Goal: Task Accomplishment & Management: Complete application form

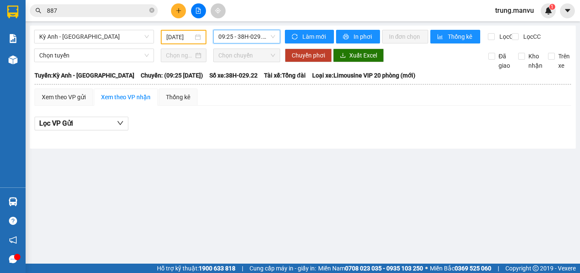
click at [74, 12] on input "887" at bounding box center [97, 10] width 101 height 9
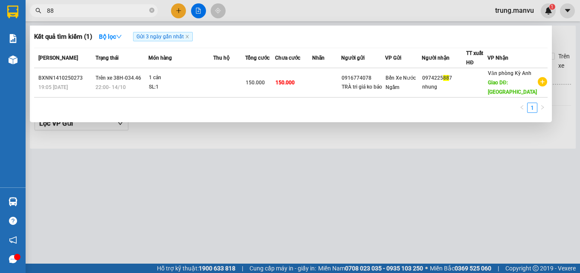
type input "8"
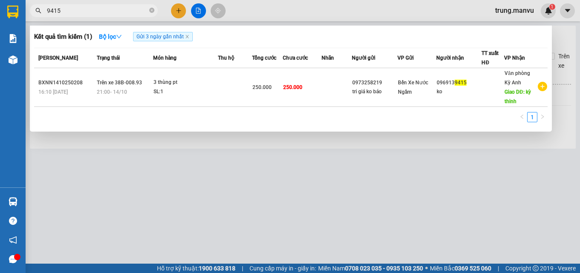
click at [67, 8] on input "9415" at bounding box center [97, 10] width 101 height 9
type input "9"
type input "9097"
click at [179, 12] on div at bounding box center [290, 136] width 580 height 273
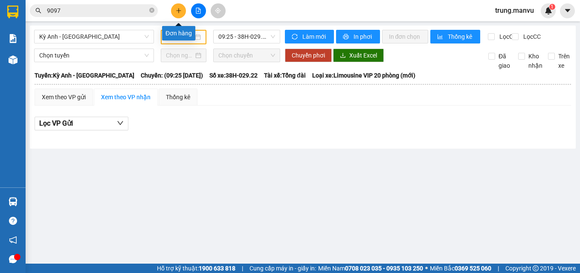
click at [183, 12] on button at bounding box center [178, 10] width 15 height 15
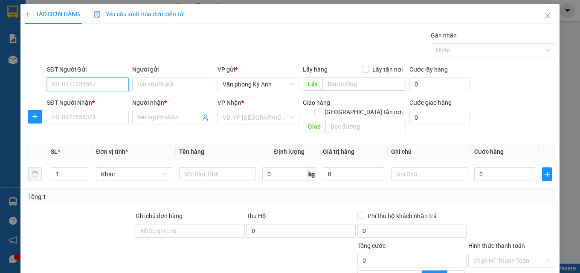
click at [78, 83] on input "SĐT Người Gửi" at bounding box center [88, 85] width 82 height 14
type input "0375475236"
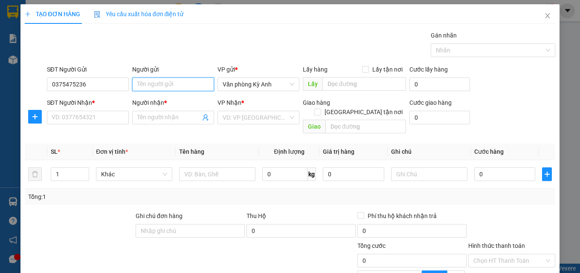
click at [155, 86] on input "Người gửi" at bounding box center [173, 85] width 82 height 14
type input "a tịnh"
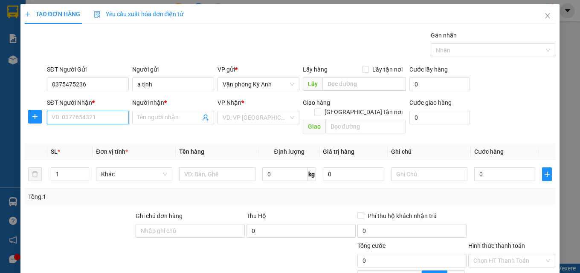
drag, startPoint x: 77, startPoint y: 112, endPoint x: 78, endPoint y: 118, distance: 5.6
click at [78, 116] on input "SĐT Người Nhận *" at bounding box center [88, 118] width 82 height 14
type input "0828497616"
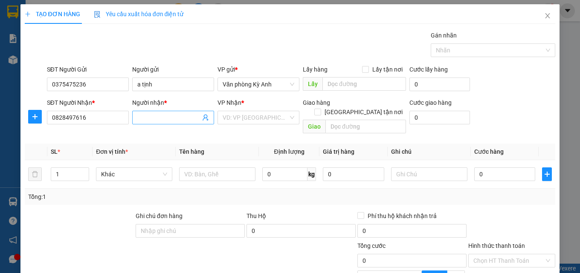
click at [157, 117] on input "Người nhận *" at bounding box center [168, 117] width 63 height 9
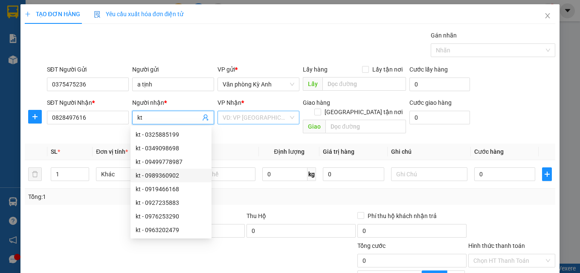
type input "kt"
click at [270, 114] on input "search" at bounding box center [256, 117] width 66 height 13
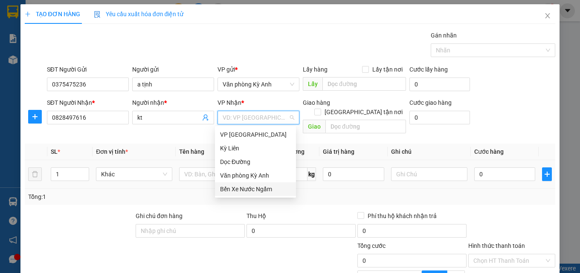
drag, startPoint x: 263, startPoint y: 190, endPoint x: 286, endPoint y: 178, distance: 26.1
click at [264, 189] on div "Bến Xe Nước Ngầm" at bounding box center [255, 189] width 71 height 9
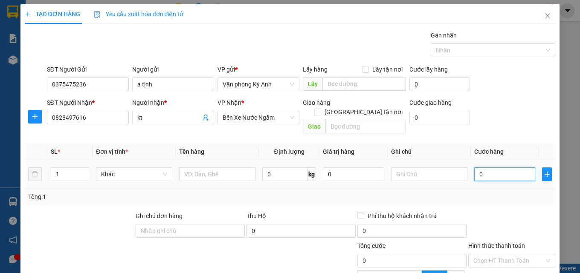
click at [485, 168] on input "0" at bounding box center [504, 175] width 61 height 14
type input "5"
type input "50"
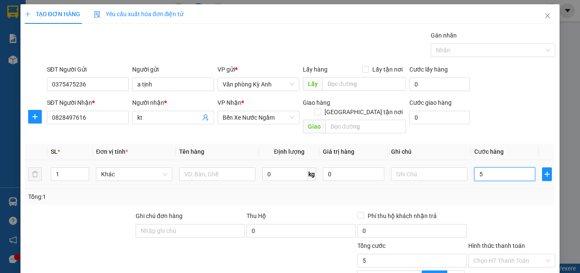
type input "50"
type input "500"
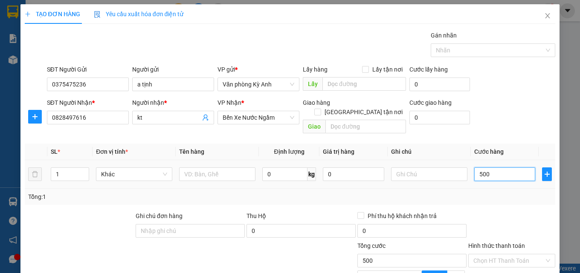
type input "5.000"
type input "50.000"
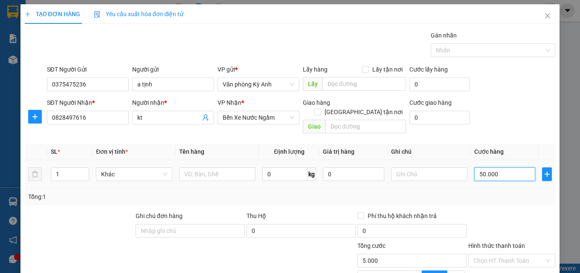
type input "50.000"
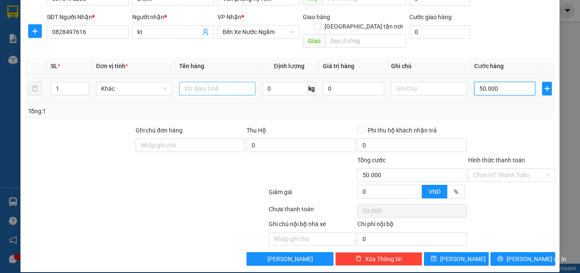
type input "50.000"
click at [195, 82] on input "text" at bounding box center [217, 89] width 76 height 14
type input "1 bộ hs"
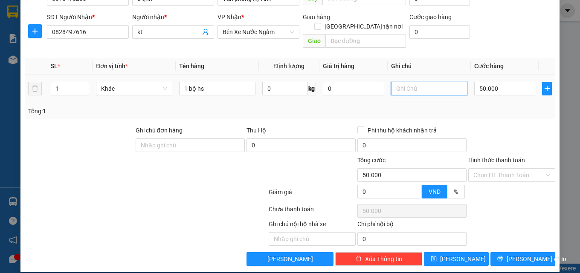
click at [405, 84] on input "text" at bounding box center [429, 89] width 76 height 14
type input "ck 50k trưa"
click at [507, 169] on input "Hình thức thanh toán" at bounding box center [509, 175] width 71 height 13
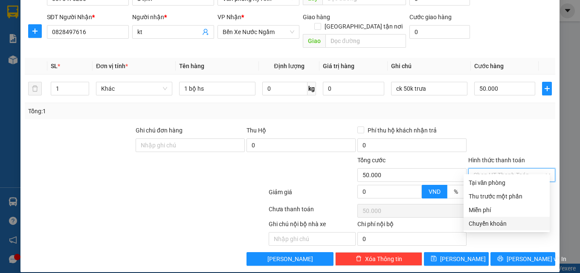
drag, startPoint x: 479, startPoint y: 222, endPoint x: 482, endPoint y: 210, distance: 12.0
click at [479, 222] on div "Chuyển khoản" at bounding box center [507, 223] width 76 height 9
type input "0"
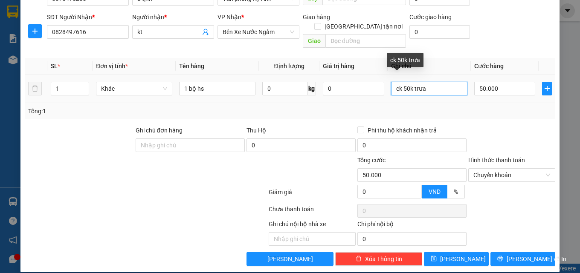
click at [430, 82] on input "ck 50k trưa" at bounding box center [429, 89] width 76 height 14
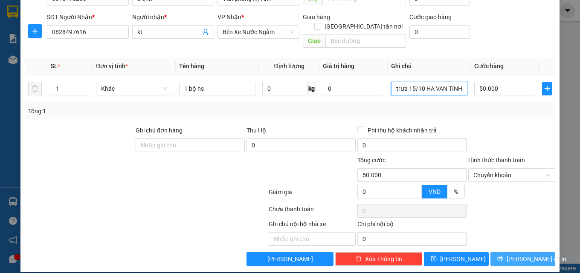
type input "ck 50k trưa 15/10 HA VAN TINH"
click at [508, 253] on button "[PERSON_NAME] và In" at bounding box center [523, 260] width 65 height 14
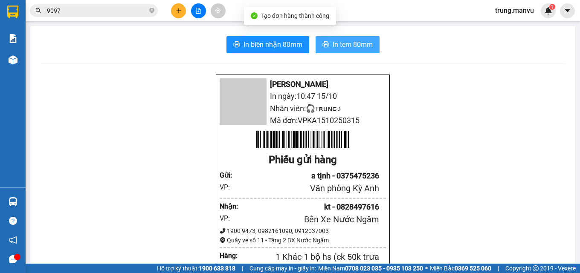
click at [325, 44] on icon "printer" at bounding box center [326, 44] width 7 height 7
click at [342, 44] on span "In tem 80mm" at bounding box center [353, 44] width 40 height 11
